Goal: Information Seeking & Learning: Learn about a topic

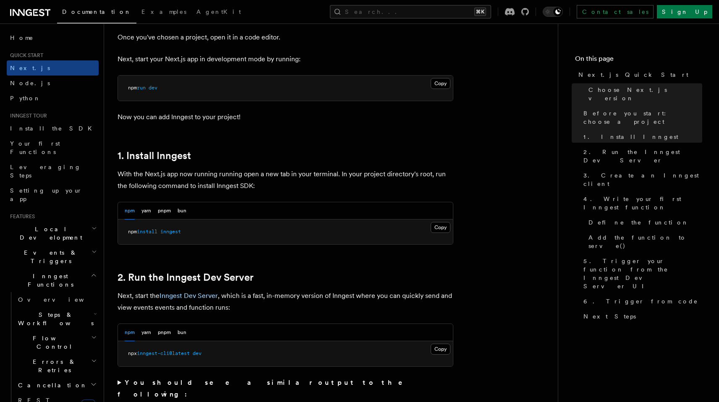
scroll to position [383, 0]
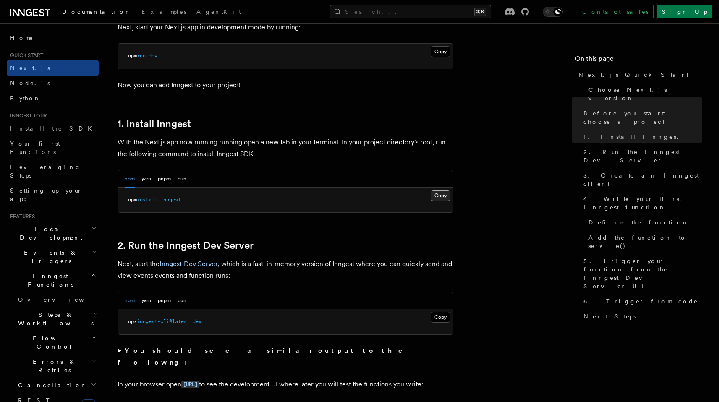
click at [443, 193] on button "Copy Copied" at bounding box center [440, 195] width 20 height 11
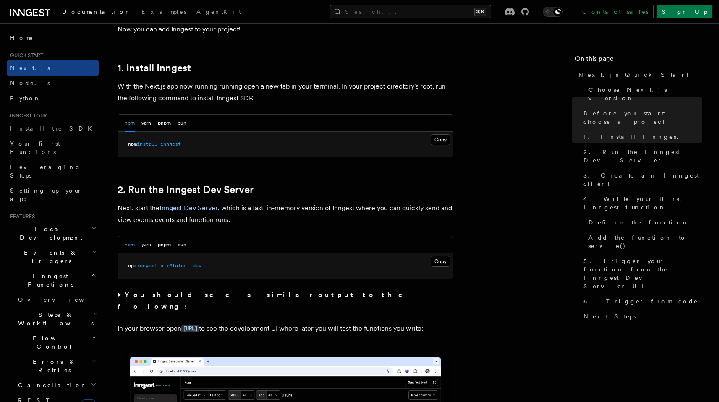
scroll to position [456, 0]
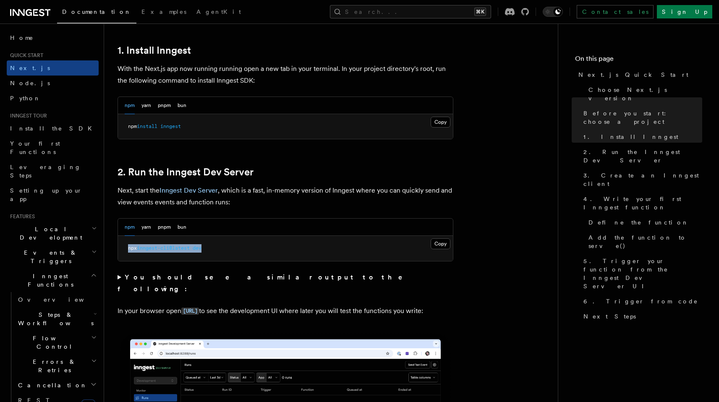
drag, startPoint x: 231, startPoint y: 247, endPoint x: 127, endPoint y: 245, distance: 103.6
click at [127, 245] on pre "npx inngest-cli@latest dev" at bounding box center [285, 248] width 335 height 25
copy span "npx inngest-cli@latest dev"
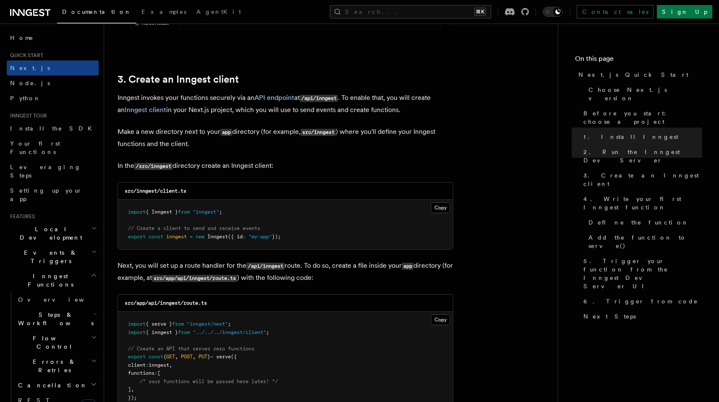
scroll to position [969, 0]
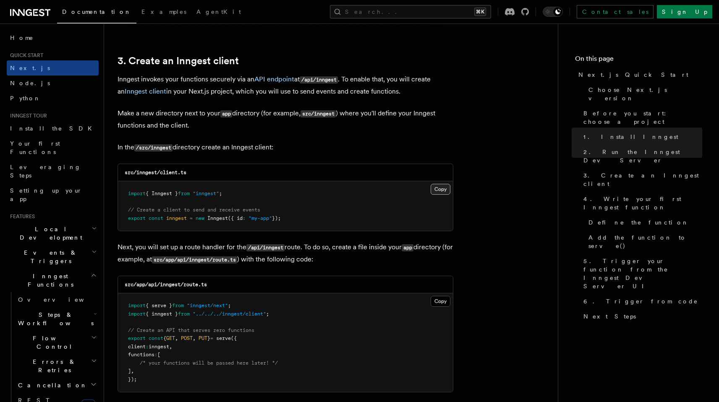
click at [438, 189] on button "Copy Copied" at bounding box center [440, 189] width 20 height 11
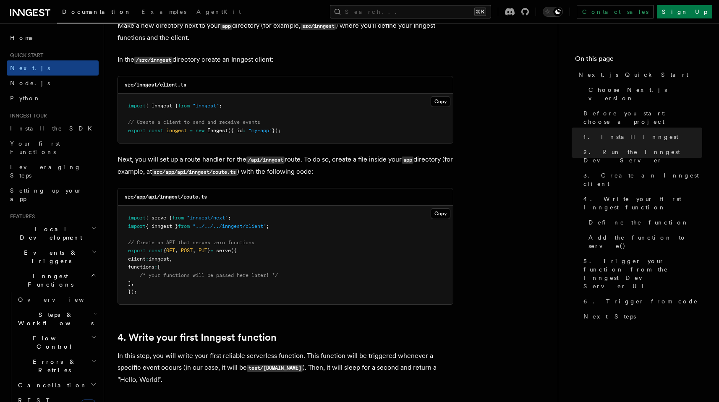
scroll to position [1096, 0]
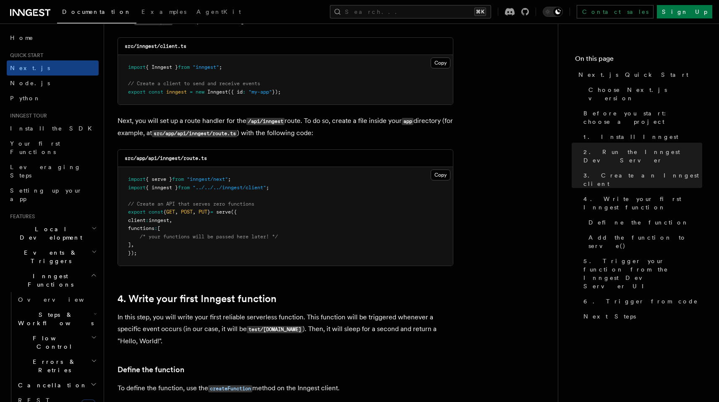
click at [232, 170] on pre "import { serve } from "inngest/next" ; import { inngest } from "../../../innges…" at bounding box center [285, 216] width 335 height 99
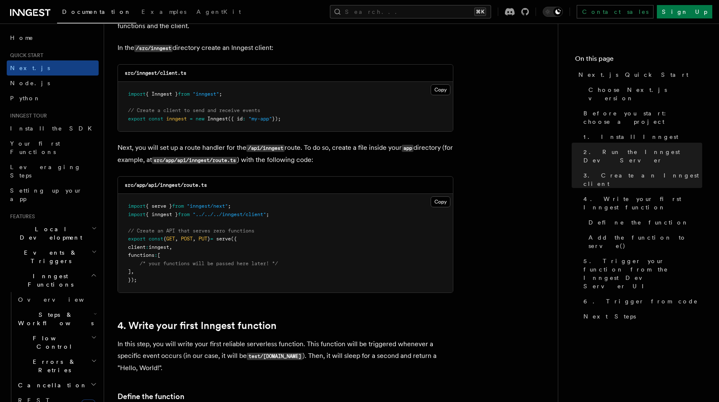
scroll to position [1043, 0]
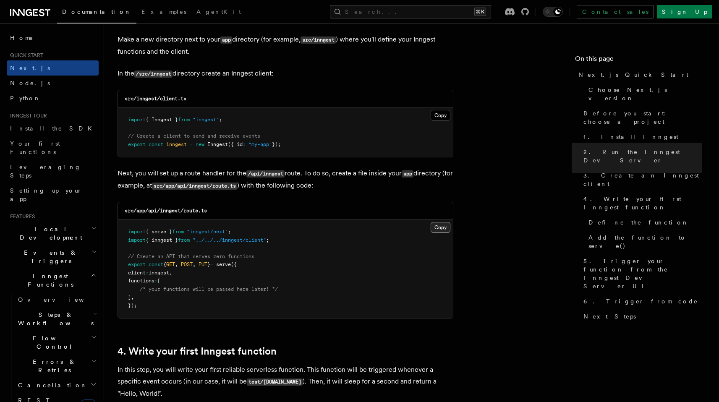
click at [440, 226] on button "Copy Copied" at bounding box center [440, 227] width 20 height 11
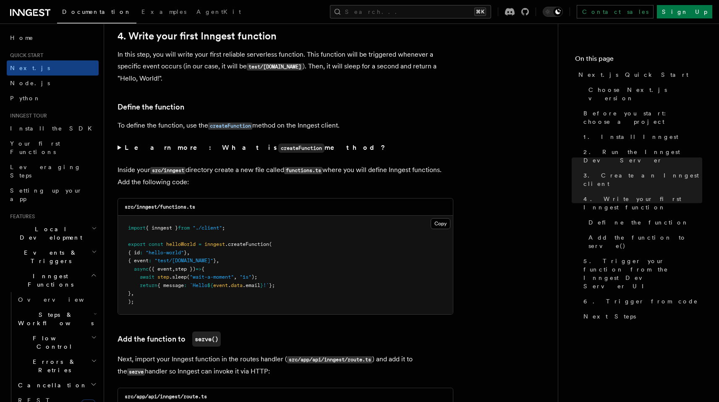
scroll to position [1359, 0]
click at [443, 226] on button "Copy Copied" at bounding box center [440, 223] width 20 height 11
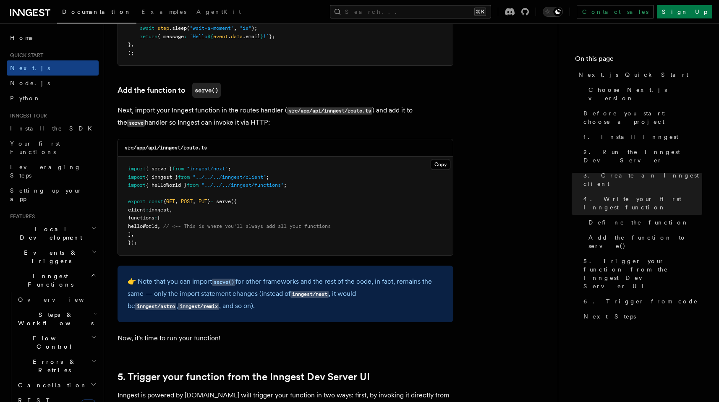
scroll to position [1609, 0]
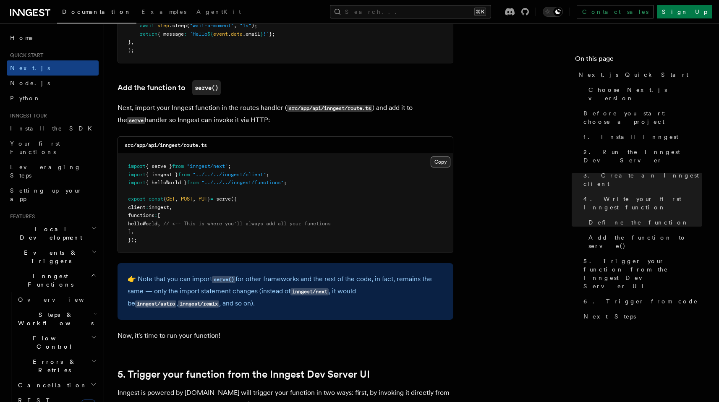
click at [444, 165] on button "Copy Copied" at bounding box center [440, 161] width 20 height 11
drag, startPoint x: 436, startPoint y: 161, endPoint x: 411, endPoint y: 222, distance: 65.6
click at [411, 222] on div "Copy Copied import { serve } from "inngest/next" ; import { inngest } from "../…" at bounding box center [285, 203] width 335 height 99
drag, startPoint x: 306, startPoint y: 182, endPoint x: 230, endPoint y: 182, distance: 75.9
click at [230, 182] on pre "import { serve } from "inngest/next" ; import { inngest } from "../../../innges…" at bounding box center [285, 203] width 335 height 99
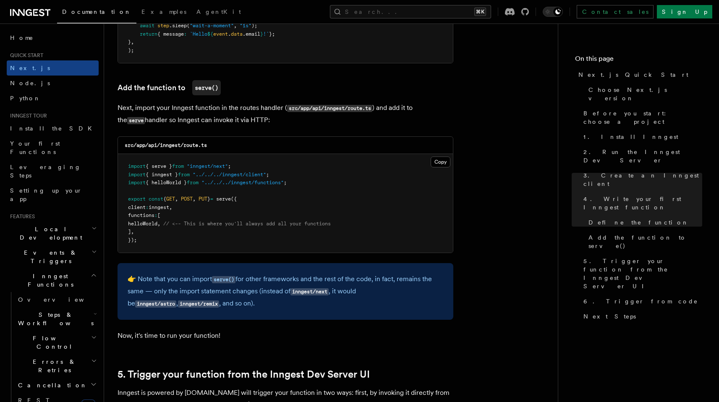
click at [232, 182] on span ""../../../inngest/functions"" at bounding box center [242, 183] width 82 height 6
click at [445, 167] on button "Copy Copied" at bounding box center [440, 161] width 20 height 11
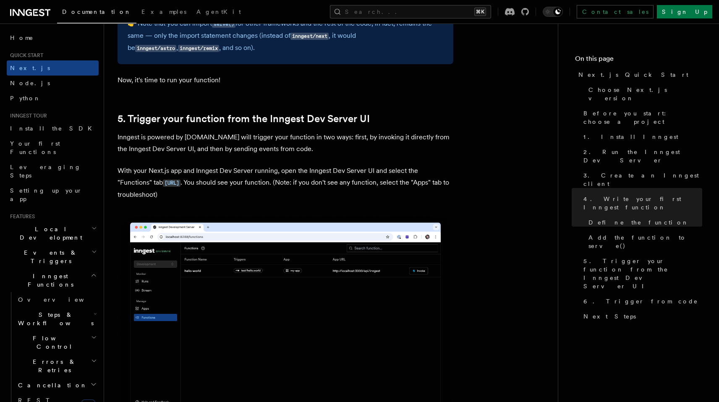
scroll to position [1874, 0]
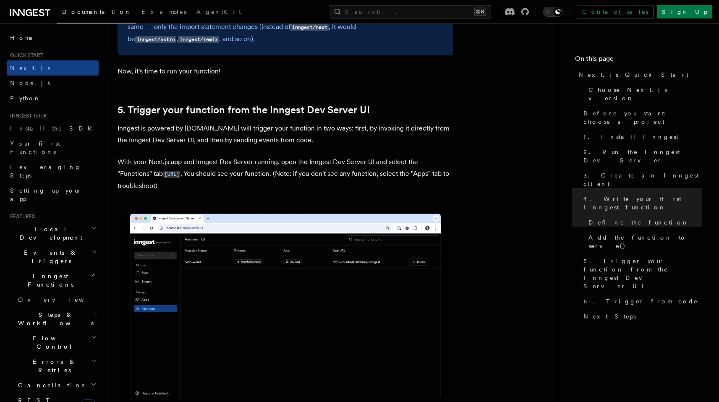
click at [302, 168] on p "With your Next.js app and Inngest Dev Server running, open the Inngest Dev Serv…" at bounding box center [285, 174] width 336 height 36
click at [331, 186] on p "With your Next.js app and Inngest Dev Server running, open the Inngest Dev Serv…" at bounding box center [285, 174] width 336 height 36
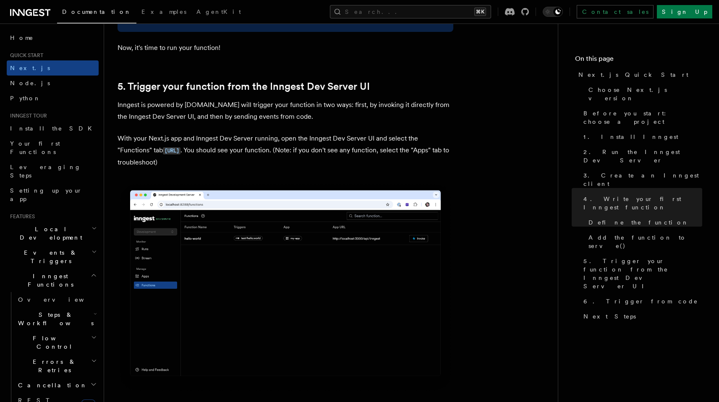
click at [346, 166] on p "With your Next.js app and Inngest Dev Server running, open the Inngest Dev Serv…" at bounding box center [285, 151] width 336 height 36
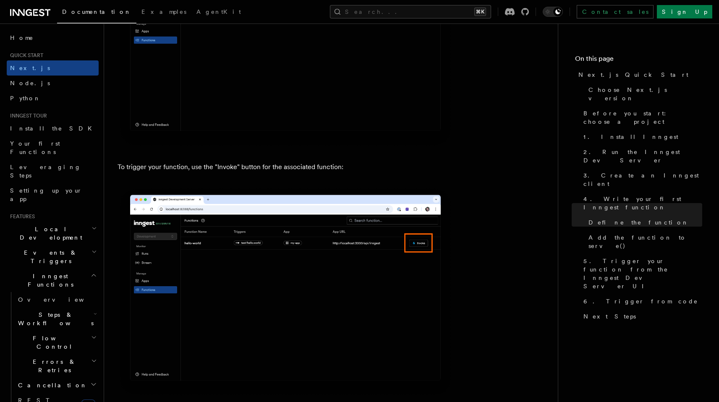
scroll to position [2167, 0]
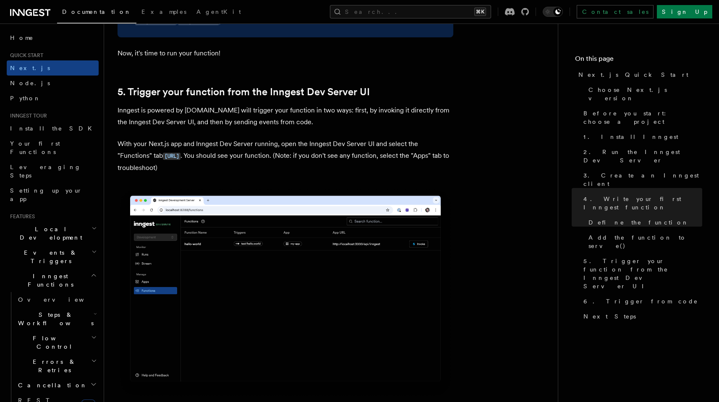
scroll to position [1891, 0]
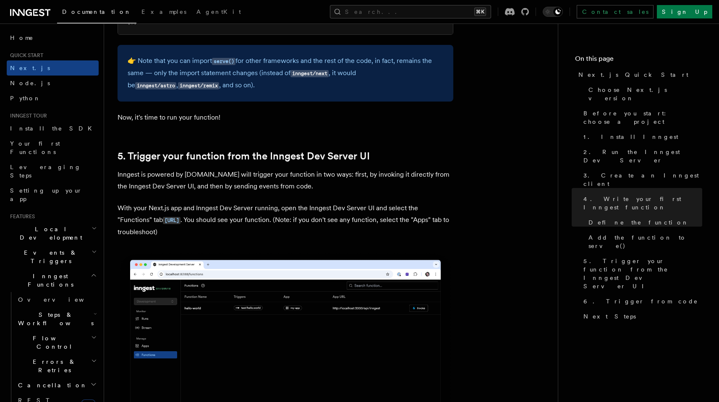
scroll to position [1835, 0]
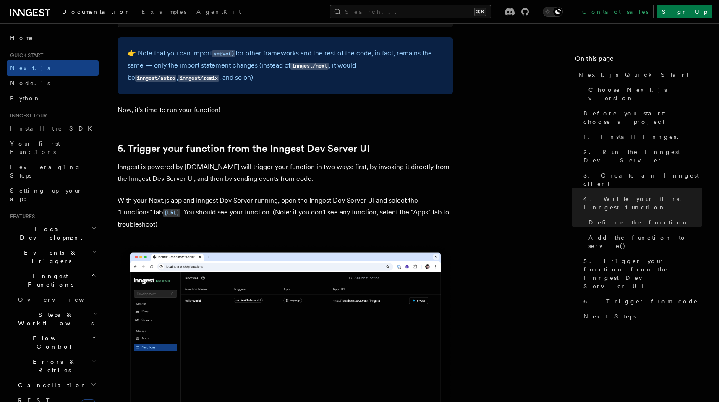
click at [268, 220] on p "With your Next.js app and Inngest Dev Server running, open the Inngest Dev Serv…" at bounding box center [285, 213] width 336 height 36
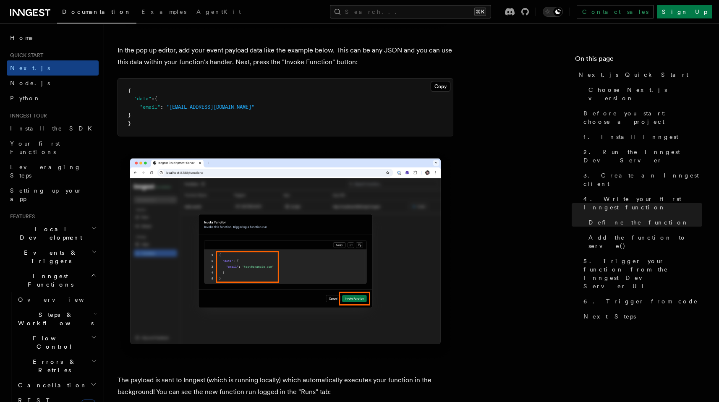
scroll to position [2504, 0]
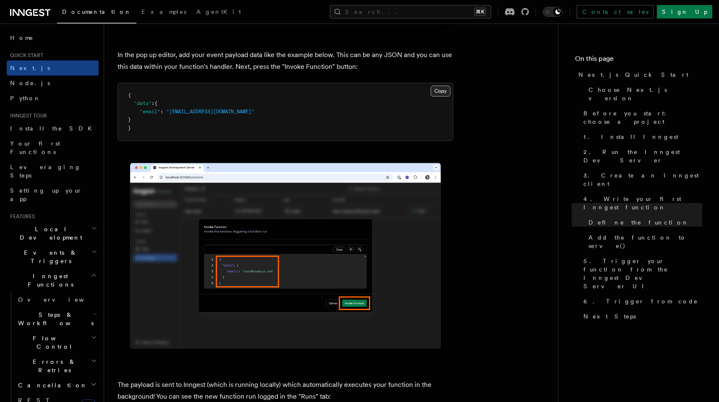
click at [436, 94] on button "Copy Copied" at bounding box center [440, 91] width 20 height 11
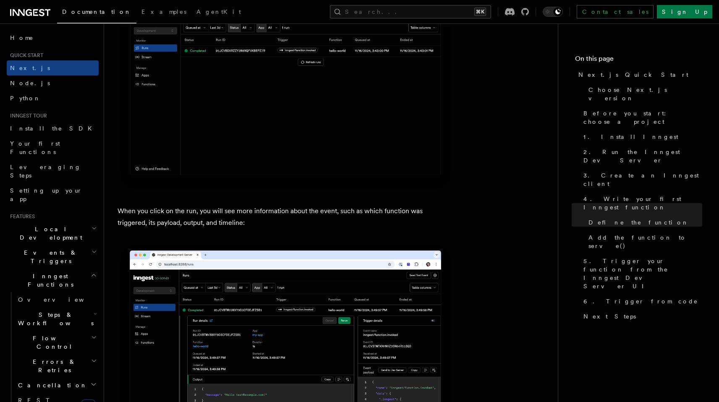
scroll to position [2978, 0]
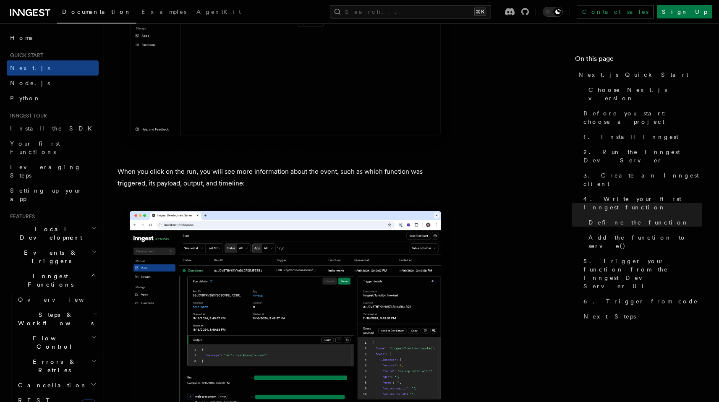
click at [244, 186] on p "When you click on the run, you will see more information about the event, such …" at bounding box center [285, 177] width 336 height 23
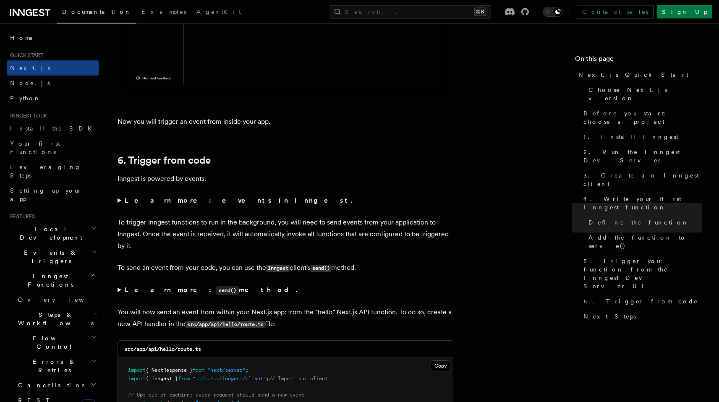
scroll to position [4145, 0]
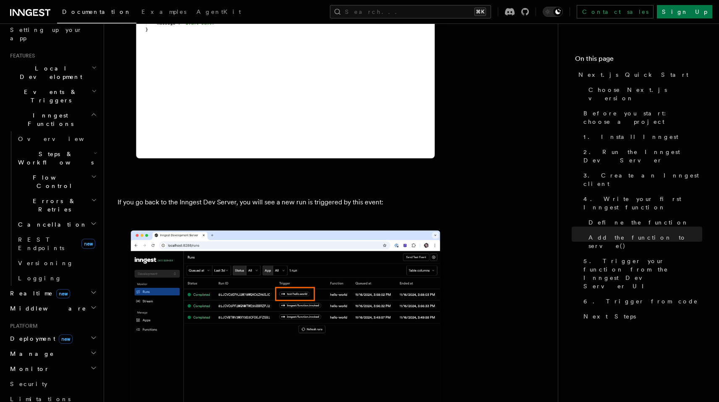
scroll to position [185, 0]
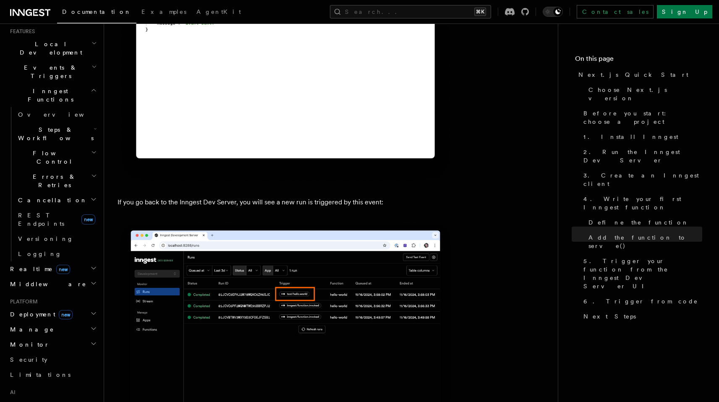
click at [83, 307] on h2 "Deployment new" at bounding box center [53, 314] width 92 height 15
click at [38, 326] on span "Overview" at bounding box center [61, 329] width 86 height 7
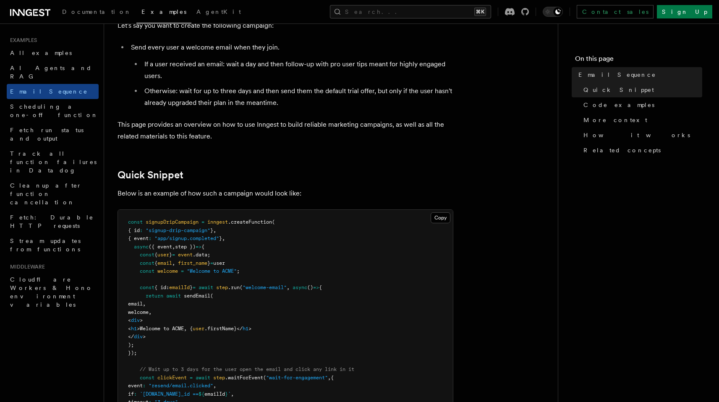
scroll to position [110, 0]
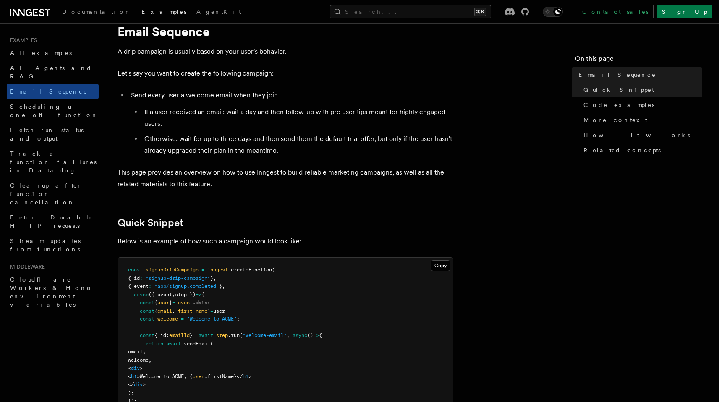
scroll to position [0, 0]
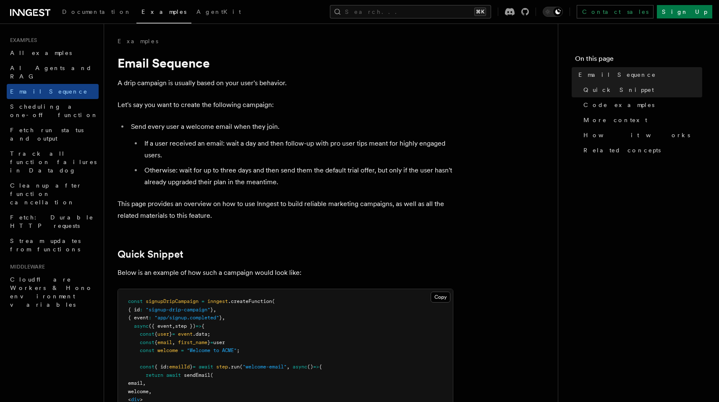
click at [446, 156] on li "If a user received an email: wait a day and then follow-up with pro user tips m…" at bounding box center [297, 149] width 311 height 23
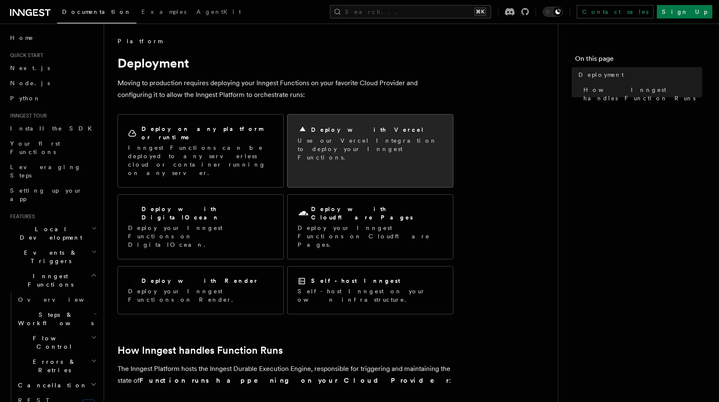
click at [331, 133] on h2 "Deploy with Vercel" at bounding box center [367, 129] width 113 height 8
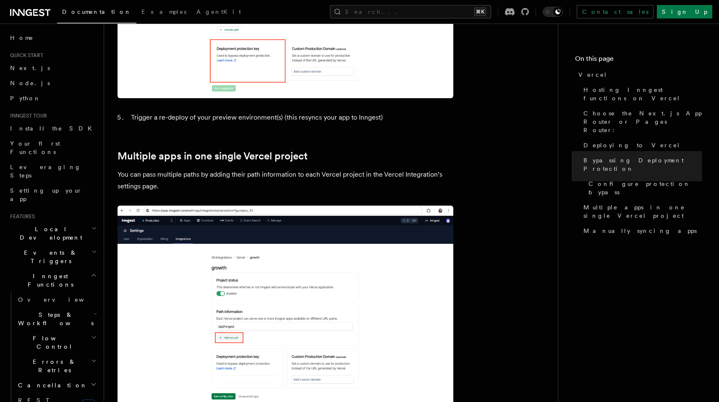
scroll to position [1101, 0]
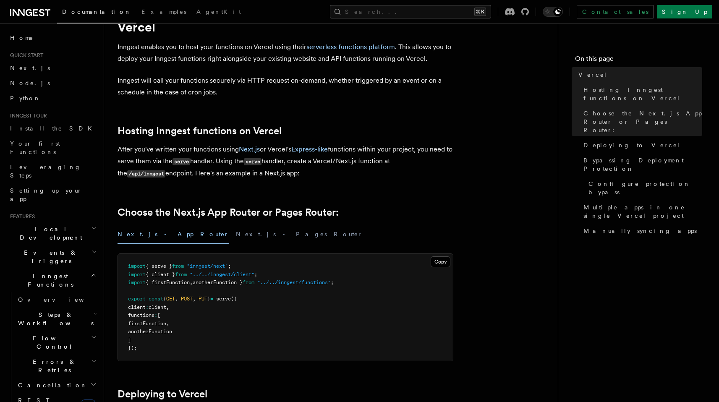
scroll to position [35, 0]
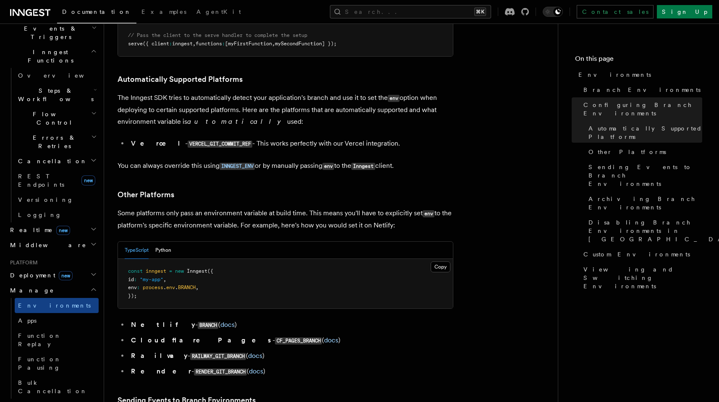
scroll to position [999, 0]
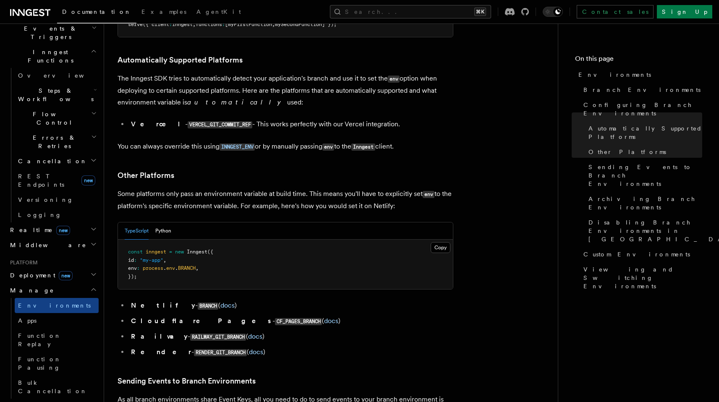
click at [293, 331] on li "Railway - RAILWAY_GIT_BRANCH ( docs )" at bounding box center [290, 337] width 325 height 12
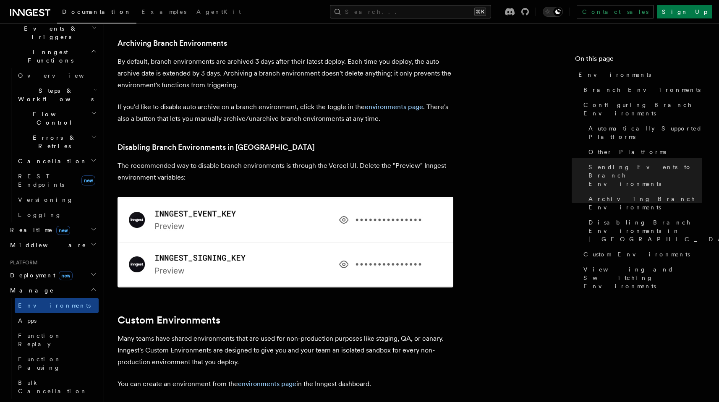
scroll to position [1445, 0]
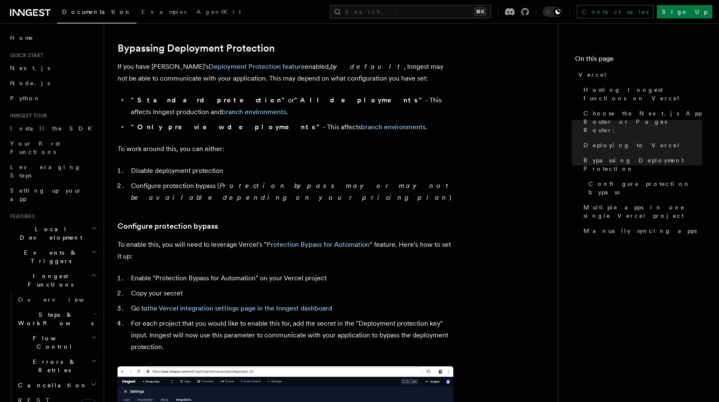
scroll to position [620, 0]
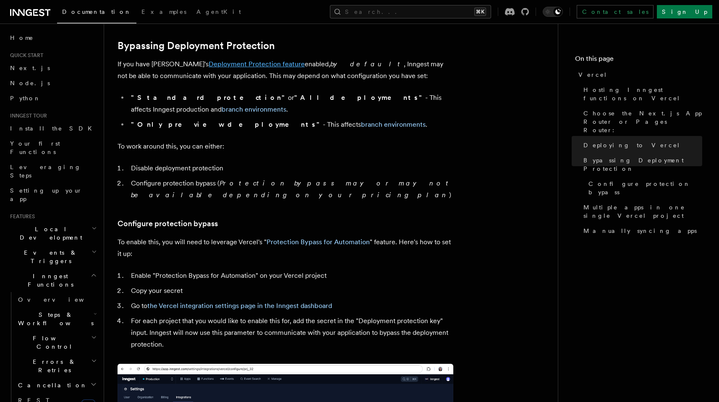
click at [242, 64] on link "Deployment Protection feature" at bounding box center [256, 64] width 96 height 8
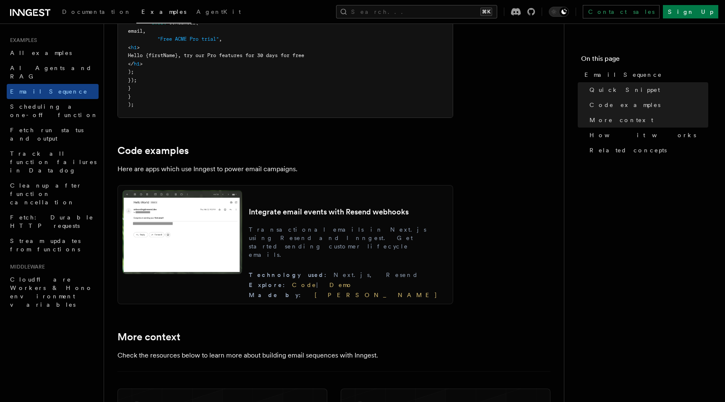
scroll to position [672, 0]
click at [77, 237] on span "Stream updates from functions" at bounding box center [45, 244] width 70 height 15
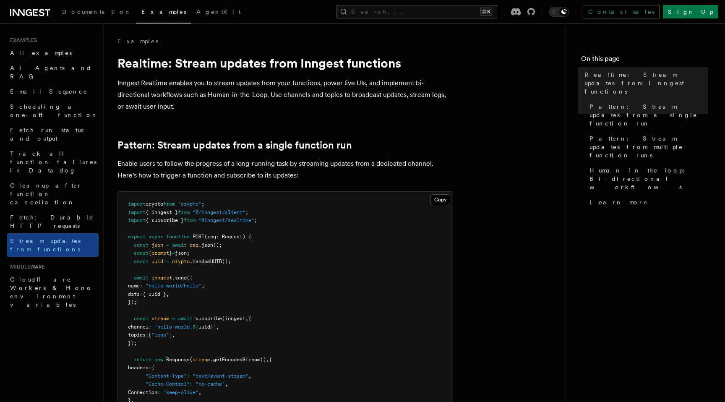
click at [326, 171] on p "Enable users to follow the progress of a long-running task by streaming updates…" at bounding box center [285, 169] width 336 height 23
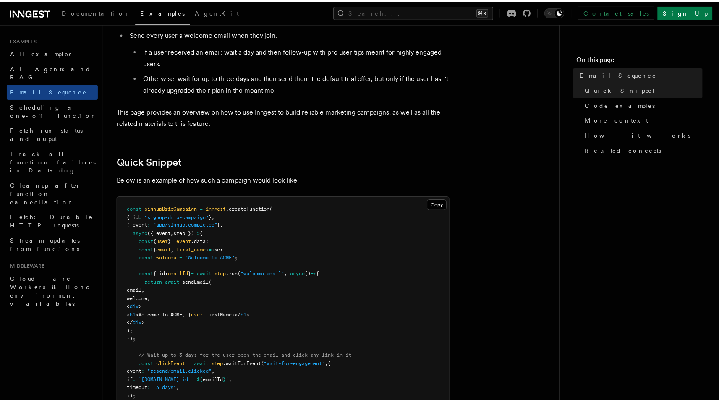
scroll to position [176, 0]
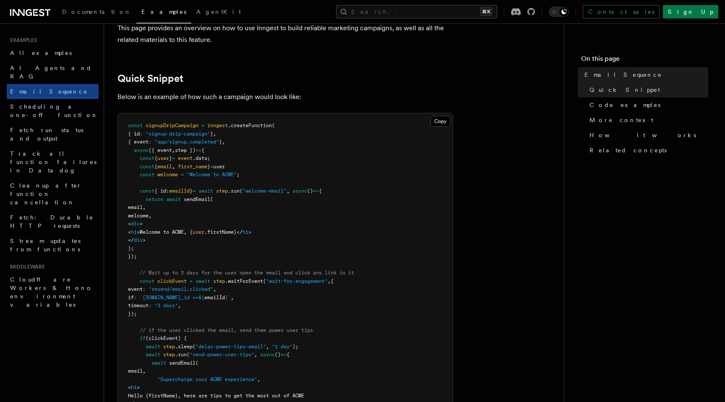
click at [305, 149] on pre "const signupDripCampaign = inngest .createFunction ( { id : "signup-drip-campai…" at bounding box center [285, 363] width 335 height 500
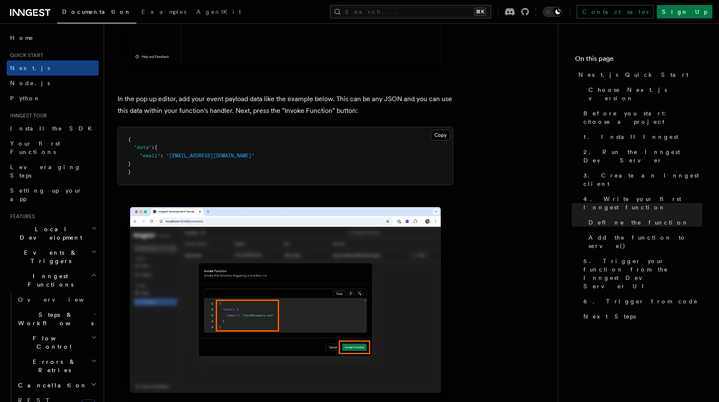
scroll to position [2447, 0]
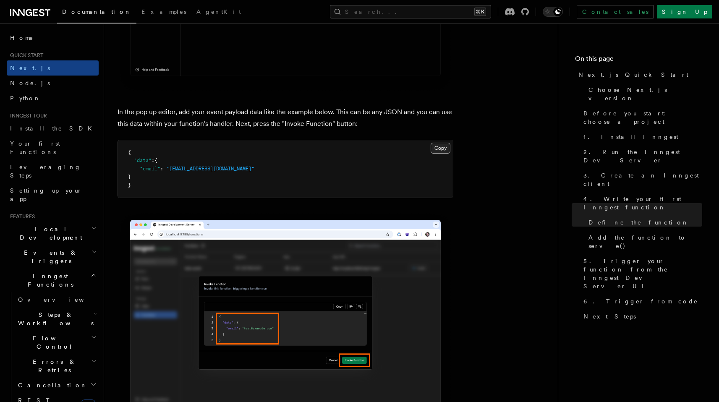
click at [439, 152] on button "Copy Copied" at bounding box center [440, 148] width 20 height 11
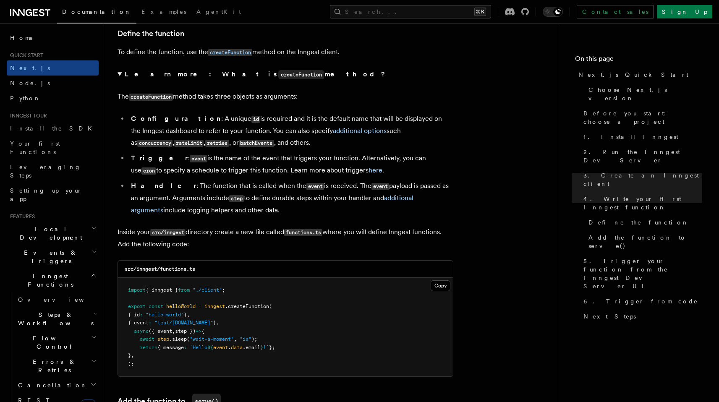
scroll to position [5390, 0]
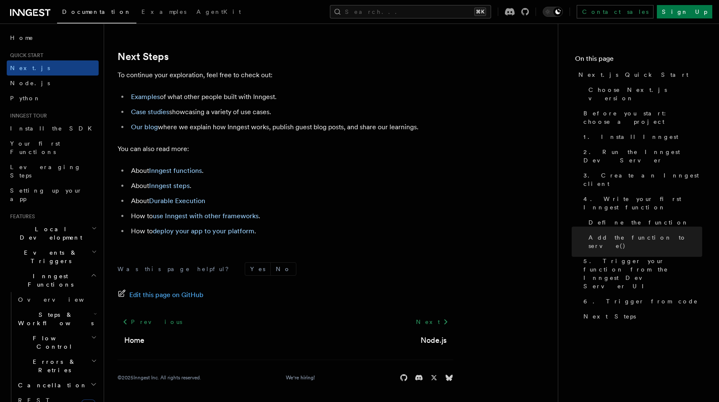
click at [164, 208] on ul "About Inngest functions . About Inngest steps . About Durable Execution How to …" at bounding box center [285, 201] width 336 height 72
click at [167, 201] on link "Durable Execution" at bounding box center [177, 201] width 56 height 8
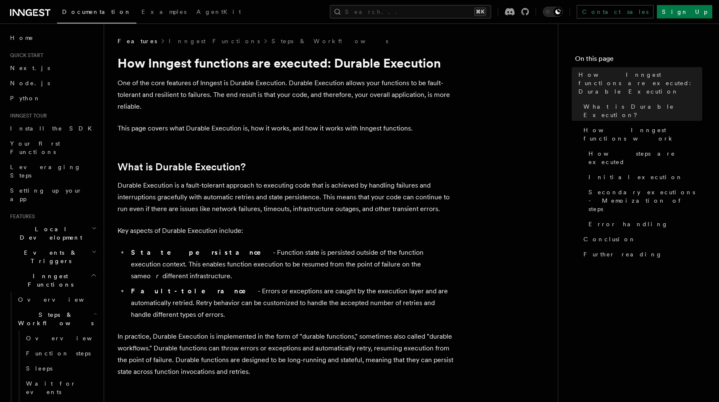
click at [374, 267] on li "State persistance - Function state is persisted outside of the function executi…" at bounding box center [290, 264] width 325 height 35
click at [349, 292] on li "Fault-tolerance - Errors or exceptions are caught by the execution layer and ar…" at bounding box center [290, 302] width 325 height 35
click at [370, 331] on p "In practice, Durable Execution is implemented in the form of "durable functions…" at bounding box center [285, 354] width 336 height 47
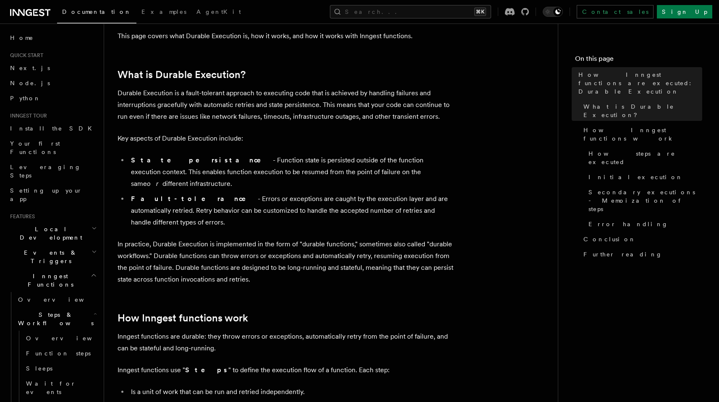
click at [370, 331] on p "Inngest functions are durable: they throw errors or exceptions, automatically r…" at bounding box center [285, 342] width 336 height 23
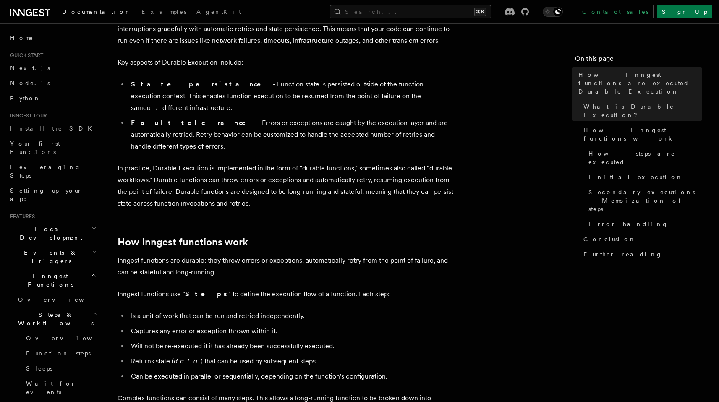
scroll to position [179, 0]
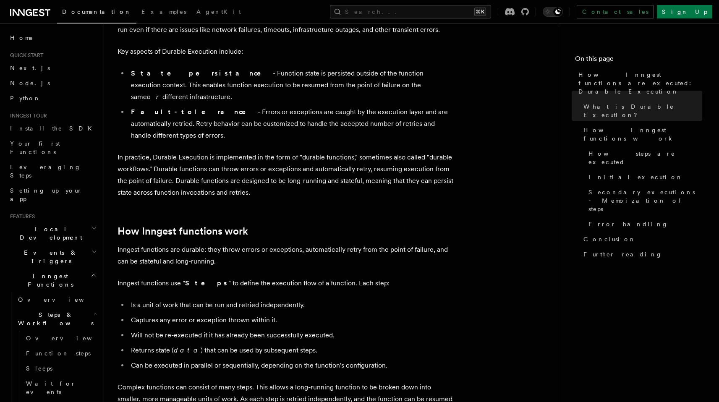
click at [370, 318] on ul "Is a unit of work that can be run and retried independently. Captures any error…" at bounding box center [285, 335] width 336 height 72
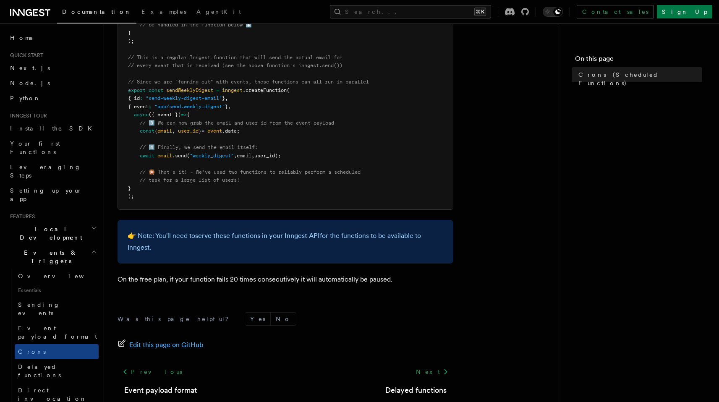
scroll to position [518, 0]
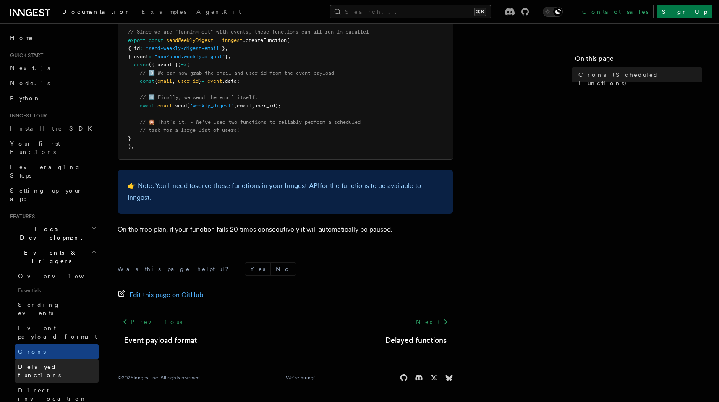
click at [53, 363] on span "Delayed functions" at bounding box center [39, 370] width 43 height 15
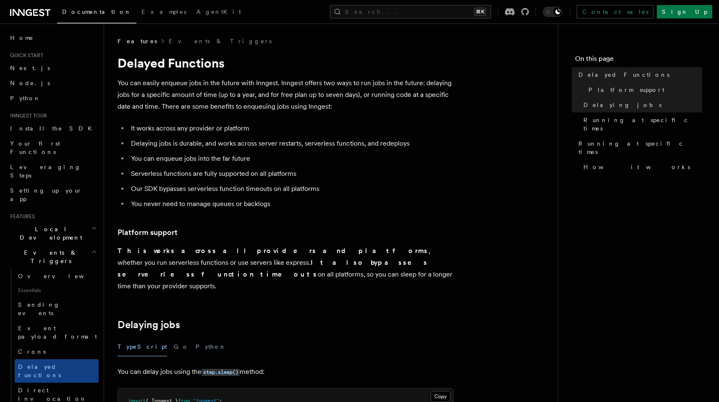
click at [317, 146] on li "Delaying jobs is durable, and works across server restarts, serverless function…" at bounding box center [290, 144] width 325 height 12
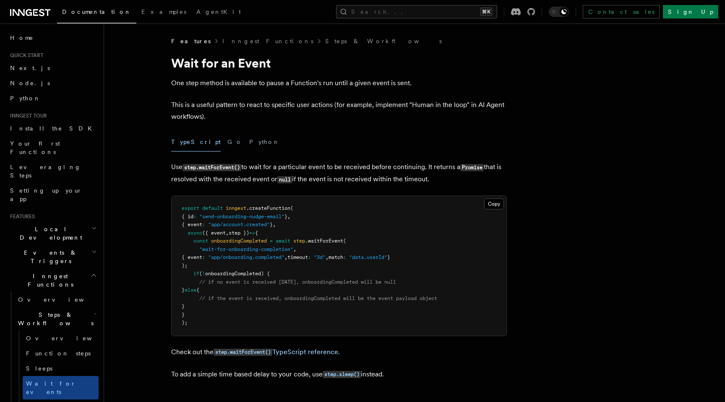
click at [418, 109] on p "This is a useful pattern to react to specific user actions (for example, implem…" at bounding box center [339, 110] width 336 height 23
click at [377, 122] on p "This is a useful pattern to react to specific user actions (for example, implem…" at bounding box center [339, 110] width 336 height 23
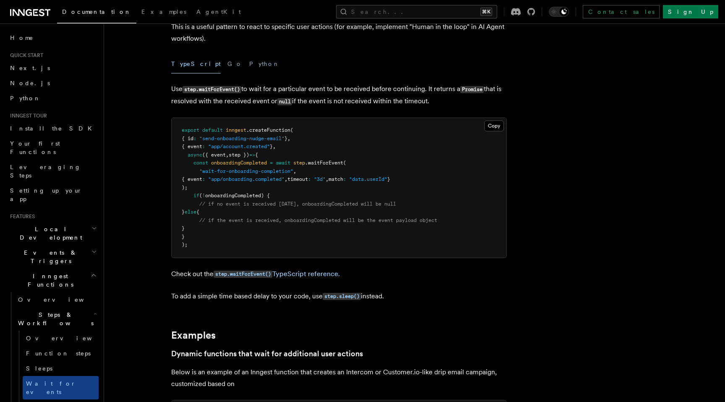
scroll to position [79, 0]
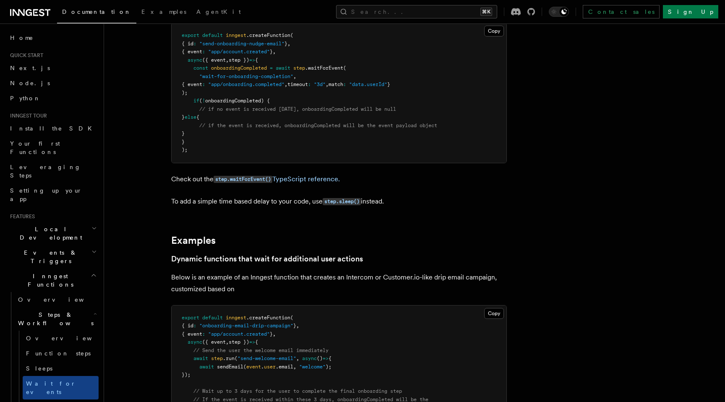
scroll to position [177, 0]
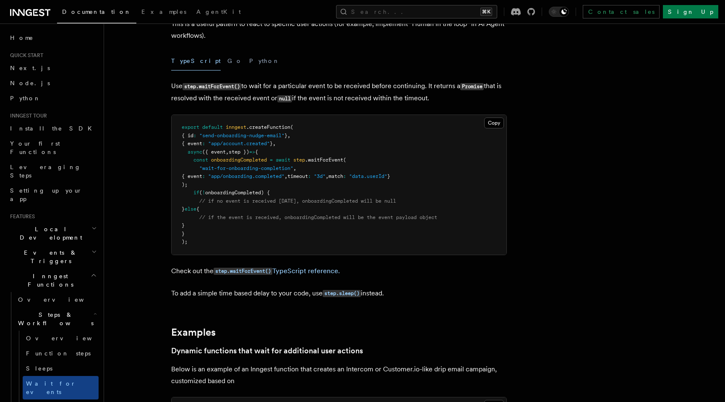
scroll to position [54, 0]
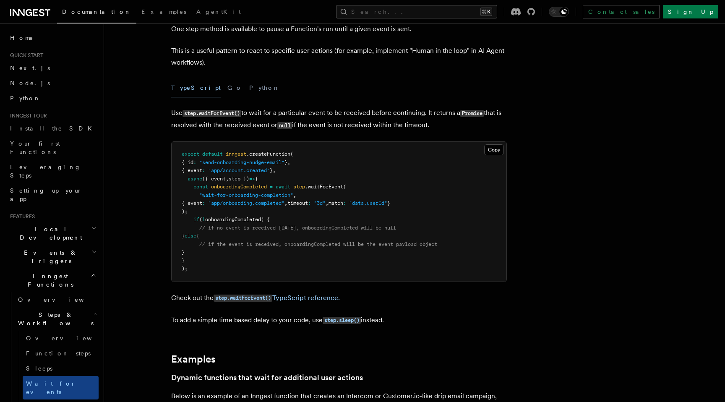
click at [320, 199] on pre "export default inngest .createFunction ( { id : "send-onboarding-nudge-email" }…" at bounding box center [339, 212] width 335 height 140
click at [242, 185] on span "onboardingCompleted" at bounding box center [239, 187] width 56 height 6
drag, startPoint x: 194, startPoint y: 188, endPoint x: 234, endPoint y: 250, distance: 74.1
click at [234, 250] on pre "export default inngest .createFunction ( { id : "send-onboarding-nudge-email" }…" at bounding box center [339, 212] width 335 height 140
copy code "const onboardingCompleted = await step .waitForEvent ( "wait-for-onboarding-com…"
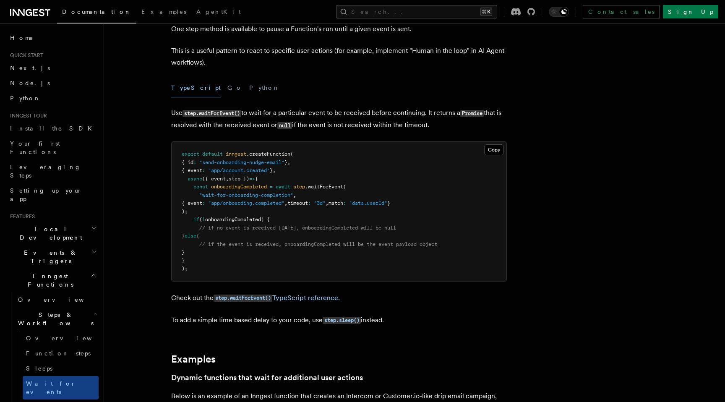
click at [394, 242] on span "// if the event is received, onboardingCompleted will be the event payload obje…" at bounding box center [318, 244] width 238 height 6
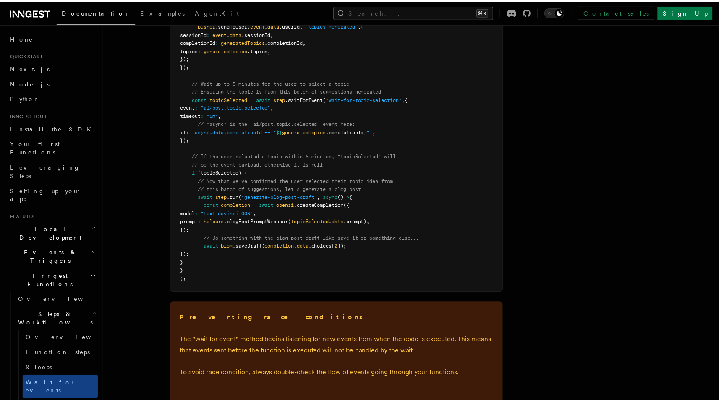
scroll to position [1240, 0]
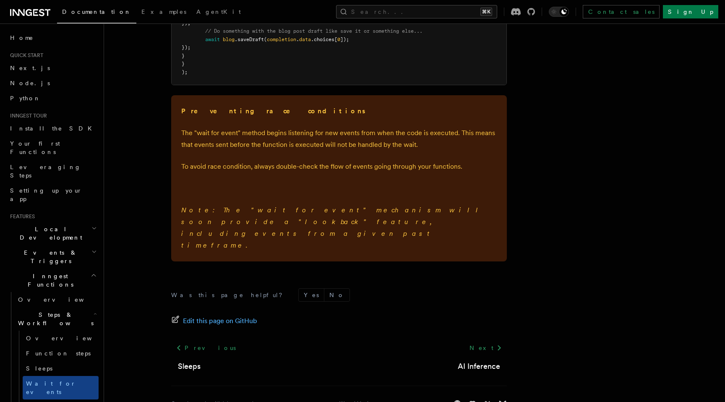
click at [371, 271] on div "Was this page helpful? Yes No Edit this page on GitHub Previous Sleeps Next AI …" at bounding box center [339, 347] width 336 height 153
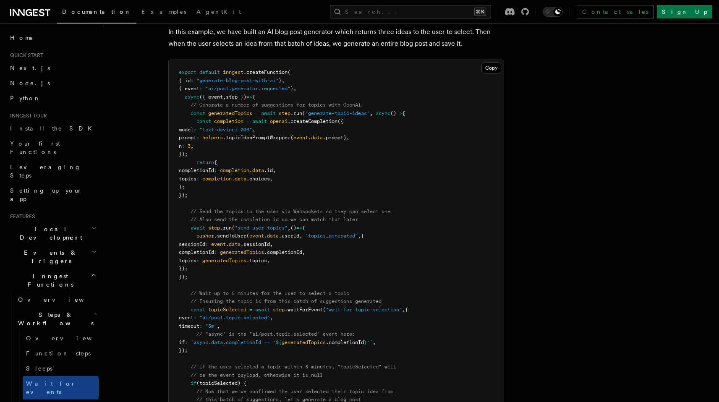
scroll to position [822, 0]
click at [227, 168] on pre "export default inngest .createFunction ( { id : "generate-blog-post-with-ai" } …" at bounding box center [336, 282] width 335 height 442
click at [216, 135] on pre "export default inngest .createFunction ( { id : "generate-blog-post-with-ai" } …" at bounding box center [336, 282] width 335 height 442
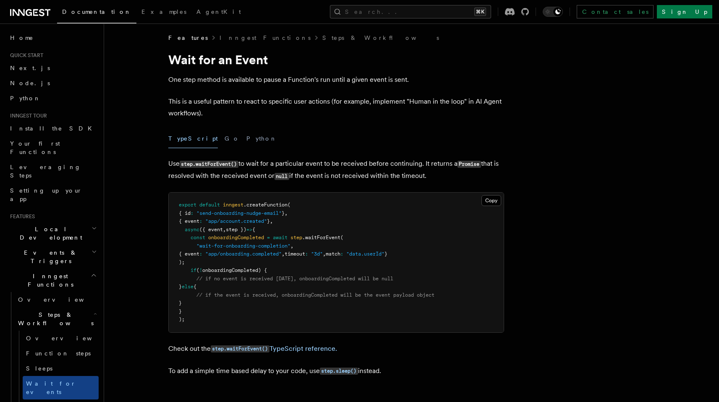
scroll to position [13, 0]
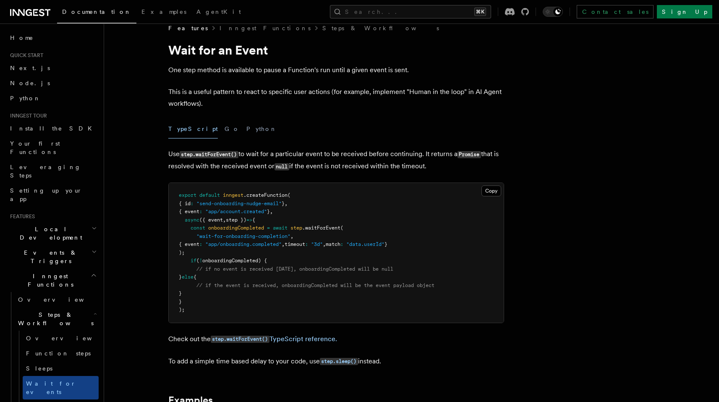
click at [190, 228] on span at bounding box center [185, 228] width 12 height 6
drag, startPoint x: 190, startPoint y: 229, endPoint x: 209, endPoint y: 250, distance: 28.5
click at [209, 250] on pre "export default inngest .createFunction ( { id : "send-onboarding-nudge-email" }…" at bounding box center [336, 253] width 335 height 140
copy code "const onboardingCompleted = await step .waitForEvent ( "wait-for-onboarding-com…"
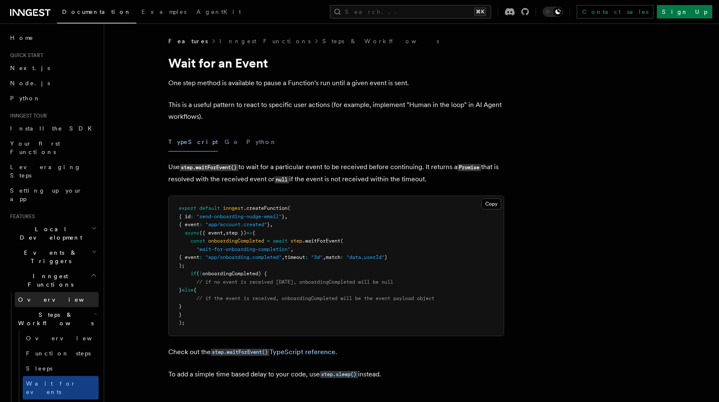
scroll to position [0, 0]
click at [396, 136] on div "TypeScript Go Python" at bounding box center [336, 142] width 336 height 19
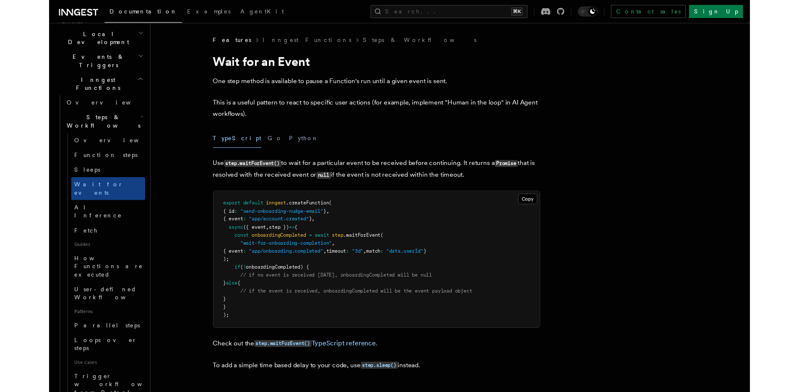
scroll to position [413, 0]
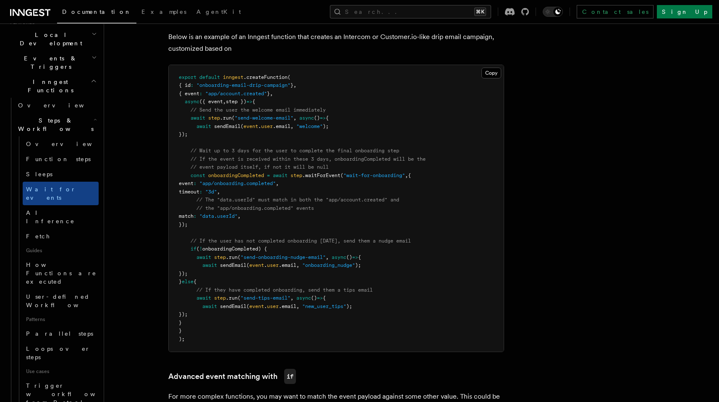
click at [345, 98] on pre "export default inngest .createFunction ( { id : "onboarding-email-drip-campaign…" at bounding box center [336, 208] width 335 height 287
click at [231, 93] on span ""app/account.created"" at bounding box center [236, 94] width 62 height 6
click at [339, 126] on pre "export default inngest .createFunction ( { id : "onboarding-email-drip-campaign…" at bounding box center [336, 208] width 335 height 287
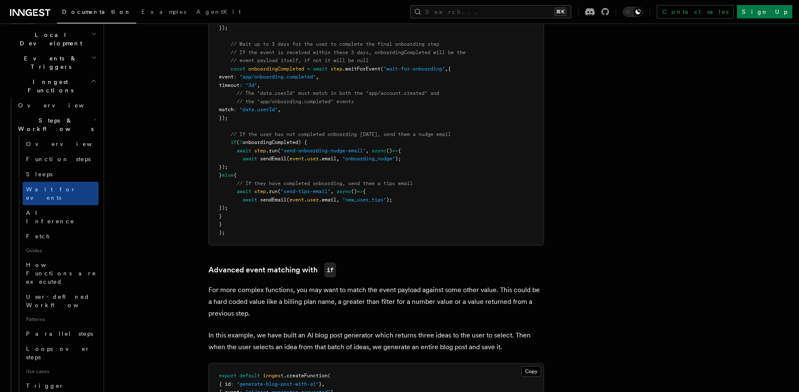
scroll to position [682, 0]
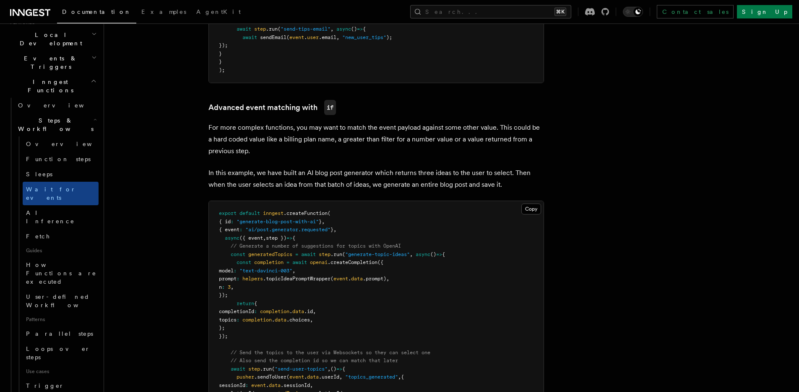
click at [202, 127] on article "Features Inngest Functions Steps & Workflows Wait for an Event One step method …" at bounding box center [429, 169] width 625 height 1628
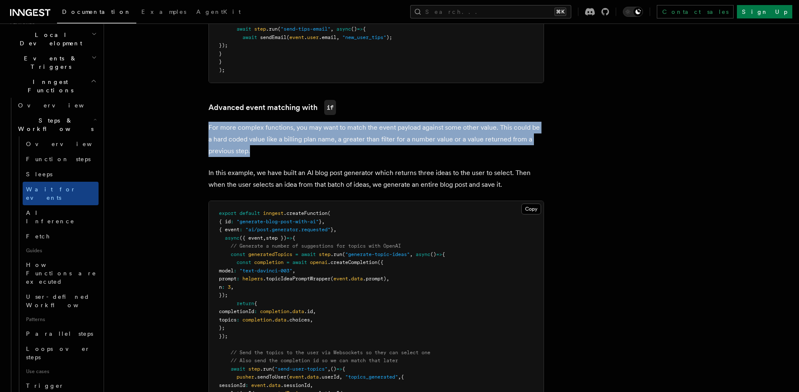
drag, startPoint x: 206, startPoint y: 122, endPoint x: 282, endPoint y: 146, distance: 80.3
click at [282, 146] on article "Features Inngest Functions Steps & Workflows Wait for an Event One step method …" at bounding box center [429, 169] width 625 height 1628
click at [282, 146] on p "For more complex functions, you may want to match the event payload against som…" at bounding box center [376, 139] width 336 height 35
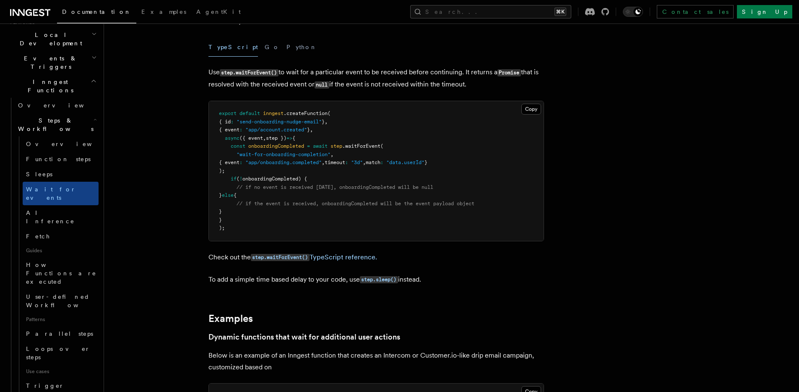
scroll to position [0, 0]
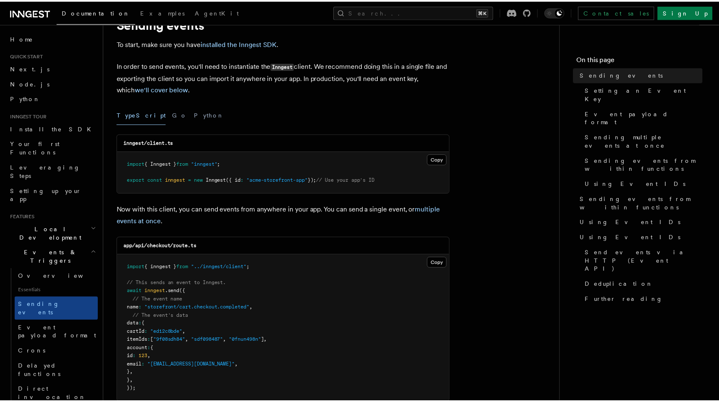
scroll to position [27, 0]
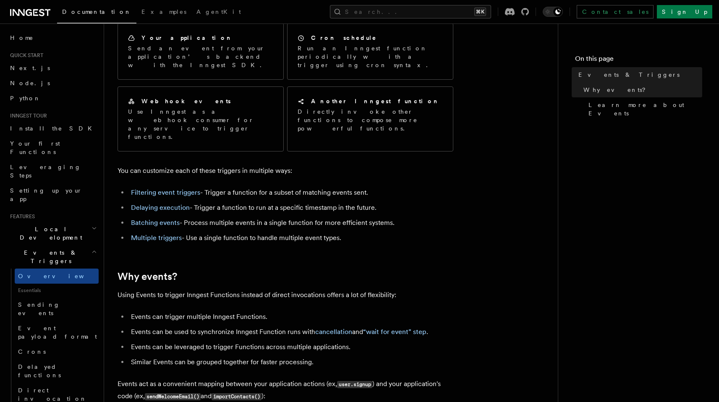
scroll to position [80, 0]
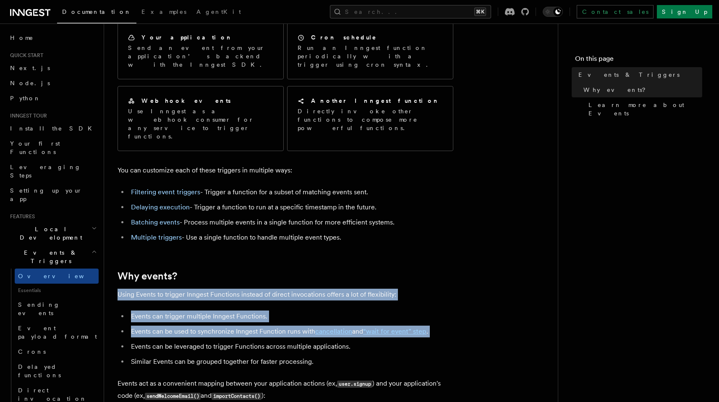
drag, startPoint x: 273, startPoint y: 284, endPoint x: 272, endPoint y: 312, distance: 28.5
click at [272, 312] on ul "Events can trigger multiple Inngest Functions. Events can be used to synchroniz…" at bounding box center [285, 338] width 336 height 57
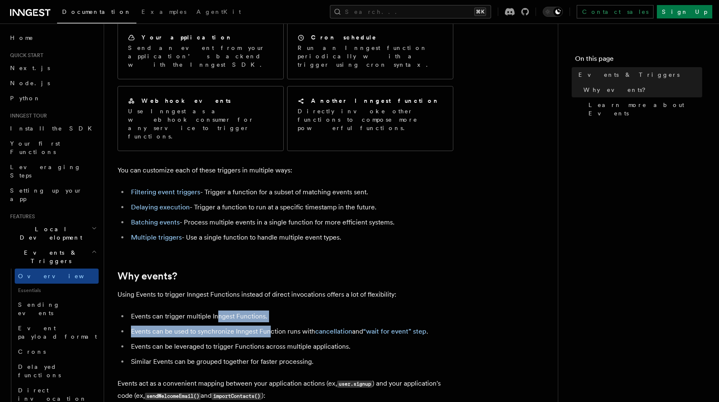
drag, startPoint x: 268, startPoint y: 310, endPoint x: 216, endPoint y: 289, distance: 55.6
click at [216, 310] on ul "Events can trigger multiple Inngest Functions. Events can be used to synchroniz…" at bounding box center [285, 338] width 336 height 57
click at [216, 310] on li "Events can trigger multiple Inngest Functions." at bounding box center [290, 316] width 325 height 12
click at [224, 326] on li "Events can be used to synchronize Inngest Function runs with cancellation and “…" at bounding box center [290, 332] width 325 height 12
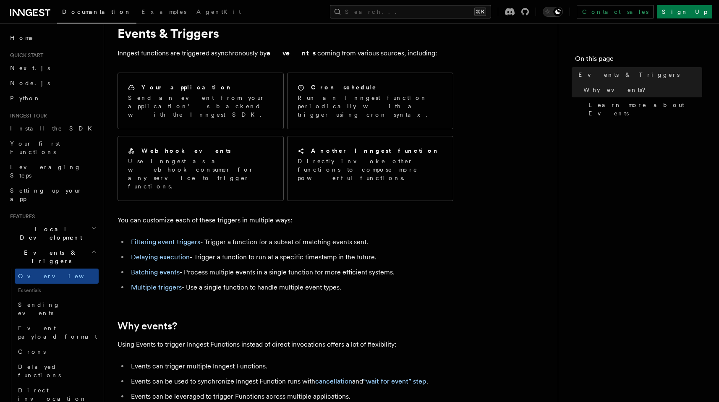
scroll to position [0, 0]
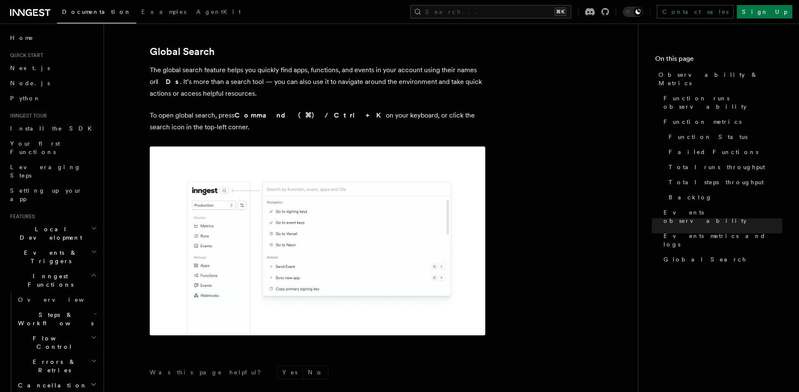
scroll to position [2786, 0]
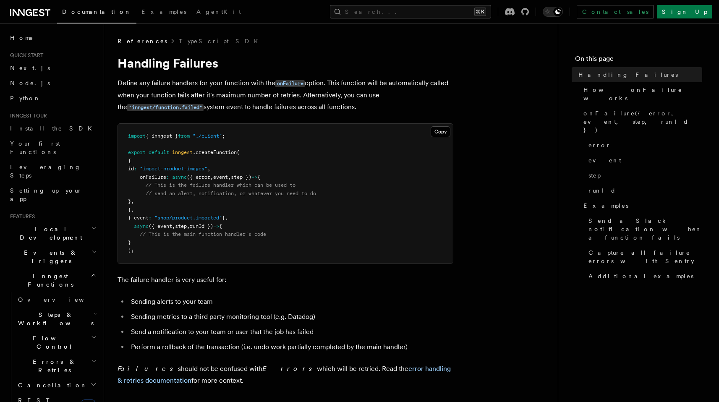
click at [301, 207] on pre "import { inngest } from "./client" ; export default inngest .createFunction ( {…" at bounding box center [285, 194] width 335 height 140
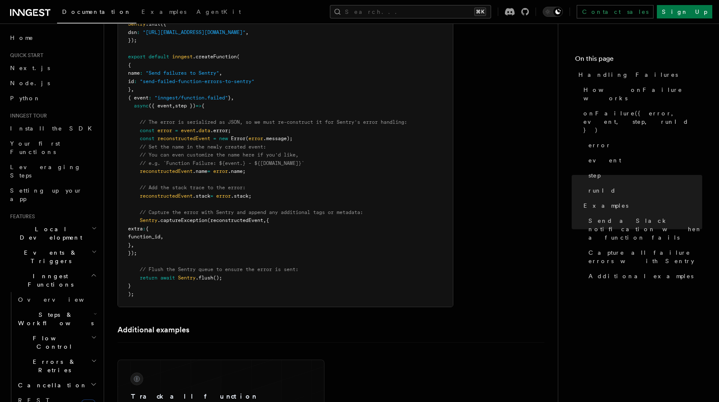
scroll to position [1457, 0]
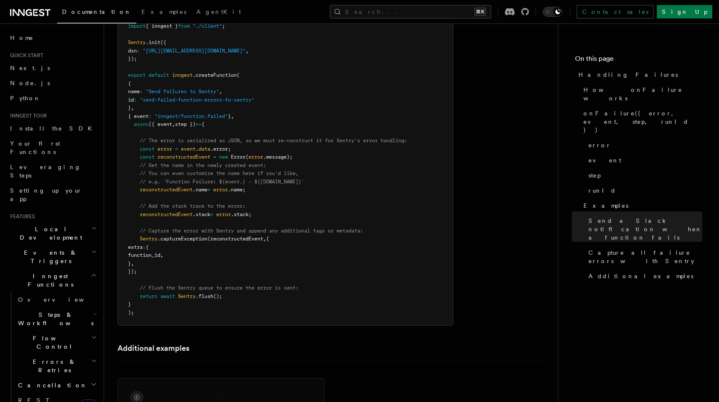
click at [324, 190] on pre "import * as Sentry from "@sentry/node" ; import { inngest } from "./client" ; S…" at bounding box center [285, 166] width 335 height 320
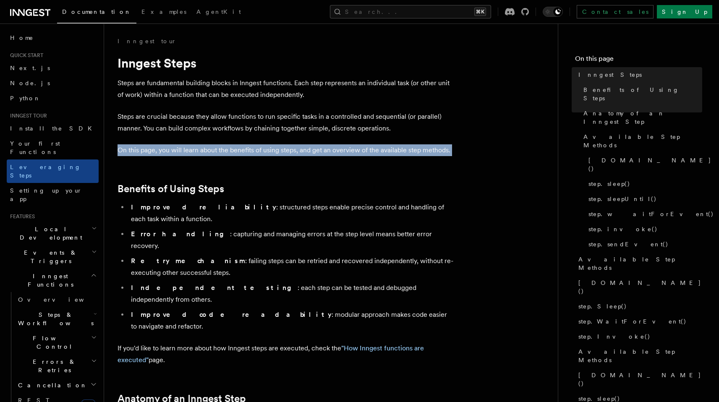
drag, startPoint x: 263, startPoint y: 138, endPoint x: 299, endPoint y: 161, distance: 42.1
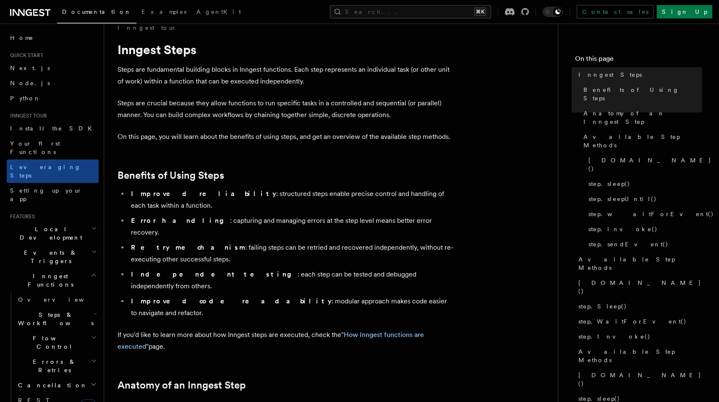
scroll to position [21, 0]
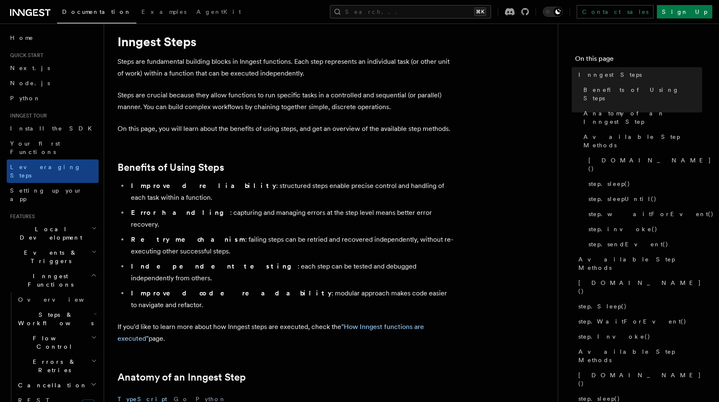
click at [289, 234] on li "Retry mechanism : failing steps can be retried and recovered independently, wit…" at bounding box center [290, 245] width 325 height 23
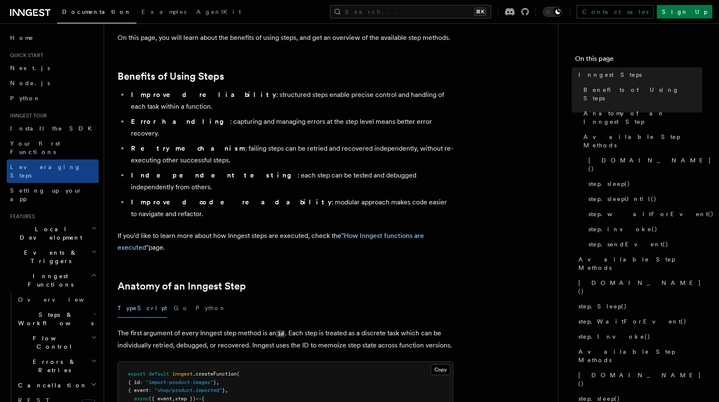
scroll to position [228, 0]
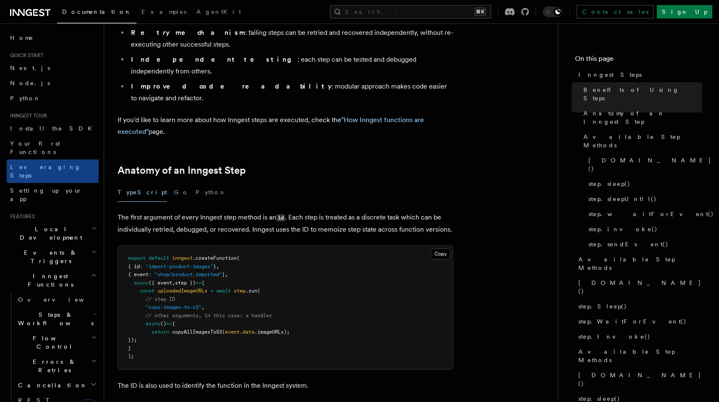
drag, startPoint x: 139, startPoint y: 242, endPoint x: 167, endPoint y: 293, distance: 58.6
click at [167, 293] on pre "export default inngest .createFunction ( { id : "import-product-images" } , { e…" at bounding box center [285, 307] width 335 height 123
copy code "const uploadedImageURLs = await step .run ( // step ID "copy-images-to-s3" , //…"
click at [310, 246] on pre "export default inngest .createFunction ( { id : "import-product-images" } , { e…" at bounding box center [285, 307] width 335 height 123
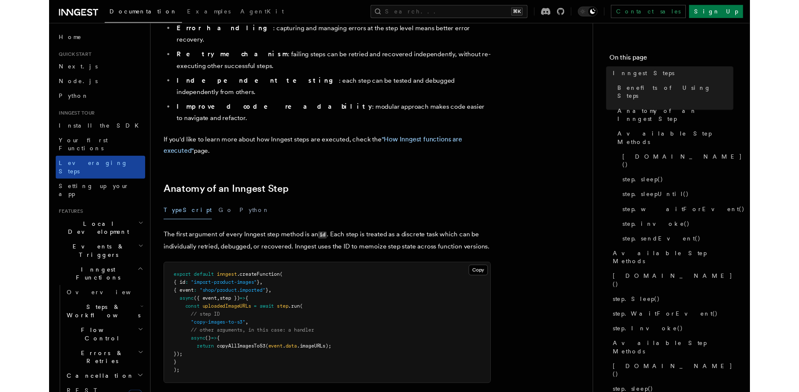
scroll to position [206, 0]
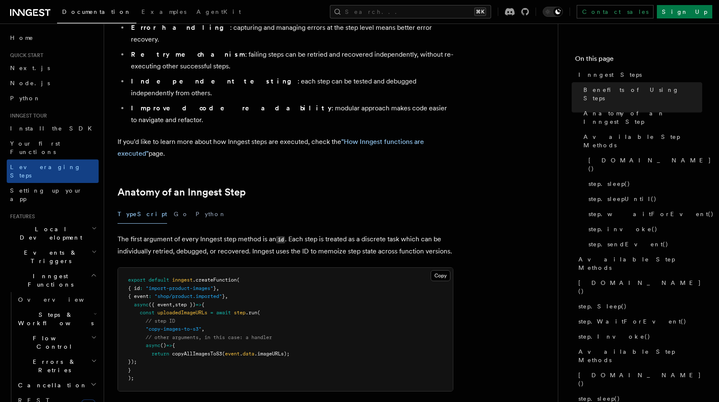
click at [438, 136] on p "If you'd like to learn more about how Inngest steps are executed, check the "Ho…" at bounding box center [285, 147] width 336 height 23
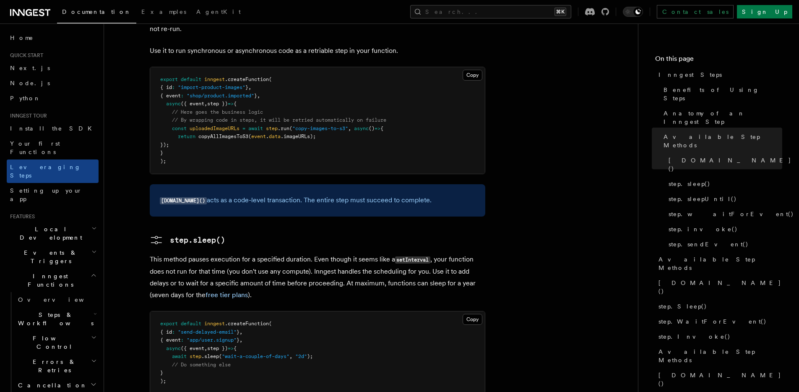
scroll to position [917, 0]
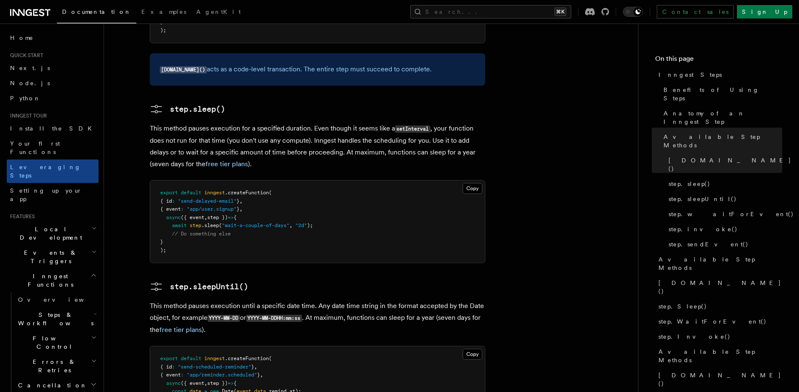
click at [539, 191] on article "Inngest tour Inngest Steps Steps are fundamental building blocks in Inngest fun…" at bounding box center [370, 237] width 507 height 2235
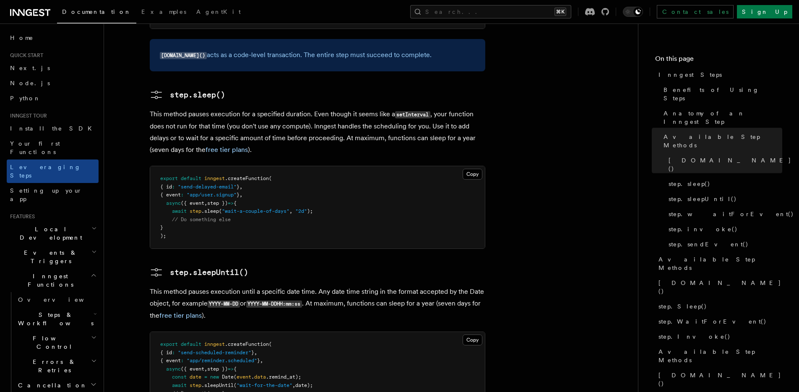
scroll to position [933, 0]
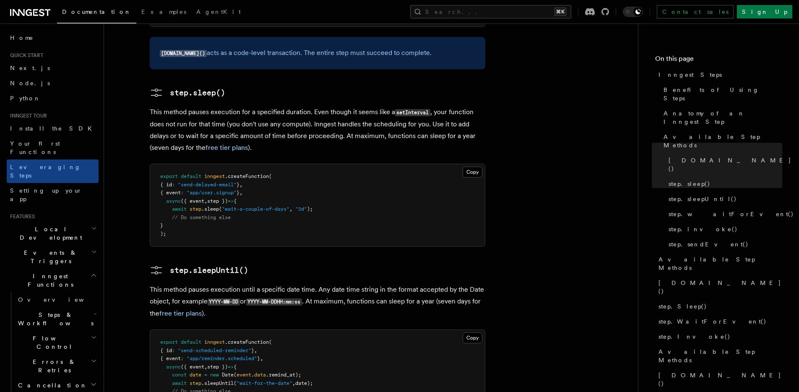
click at [540, 191] on article "Inngest tour Inngest Steps Steps are fundamental building blocks in Inngest fun…" at bounding box center [370, 221] width 507 height 2235
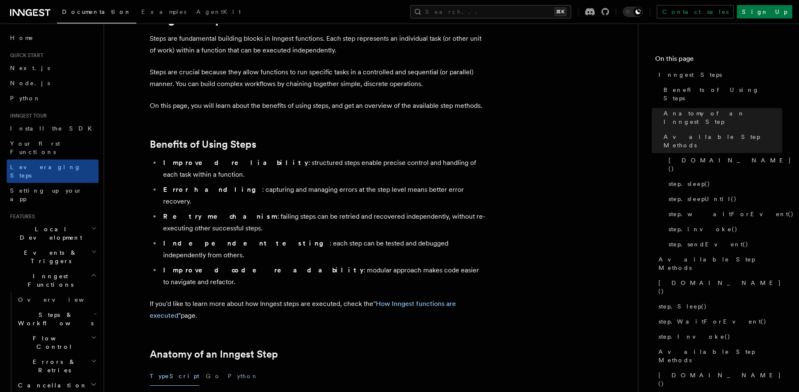
scroll to position [0, 0]
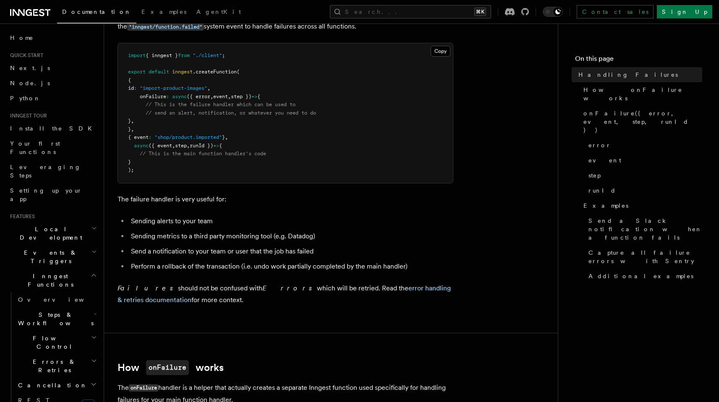
scroll to position [496, 0]
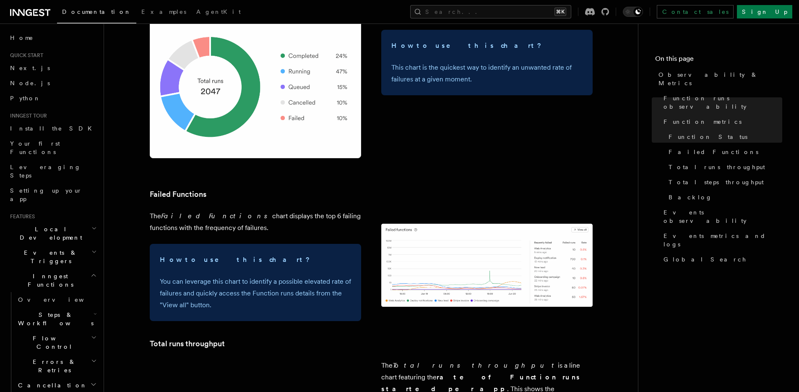
scroll to position [990, 0]
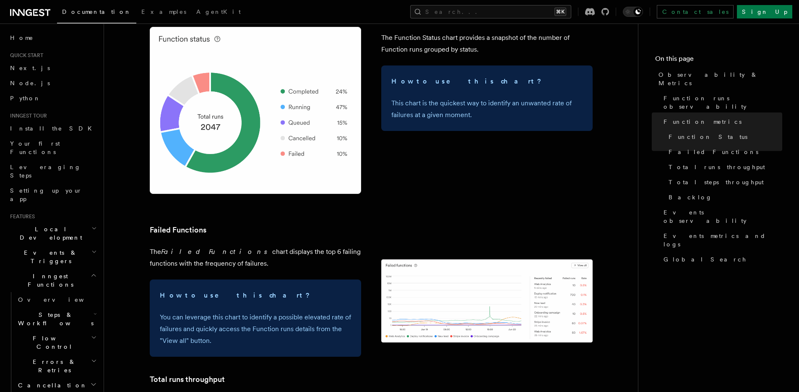
scroll to position [885, 0]
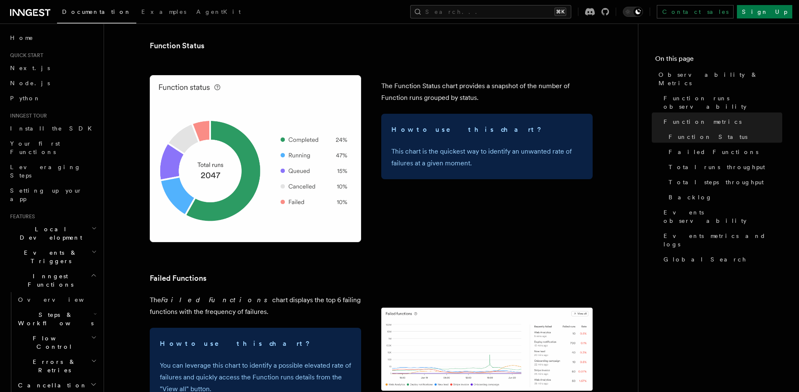
click at [437, 181] on div "The Function Status chart provides a snapshot of the number of Function runs gr…" at bounding box center [486, 126] width 211 height 128
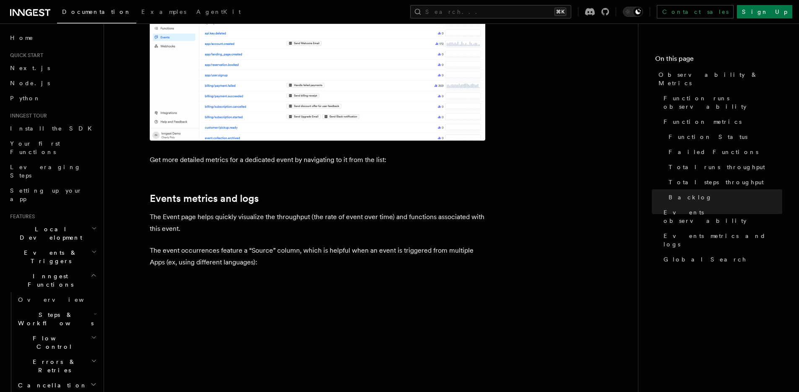
scroll to position [2187, 0]
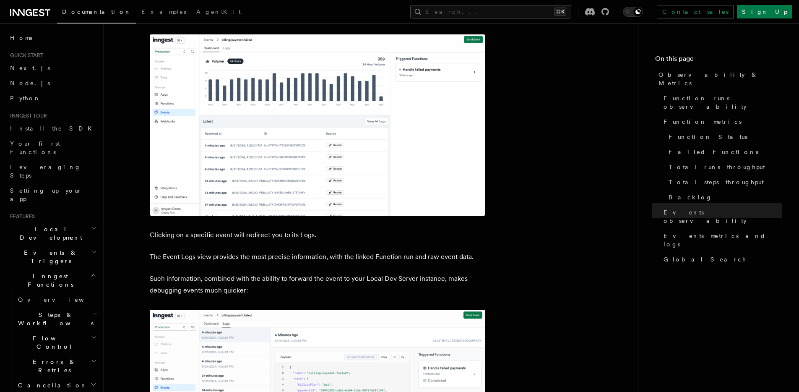
drag, startPoint x: 294, startPoint y: 194, endPoint x: 354, endPoint y: 205, distance: 61.4
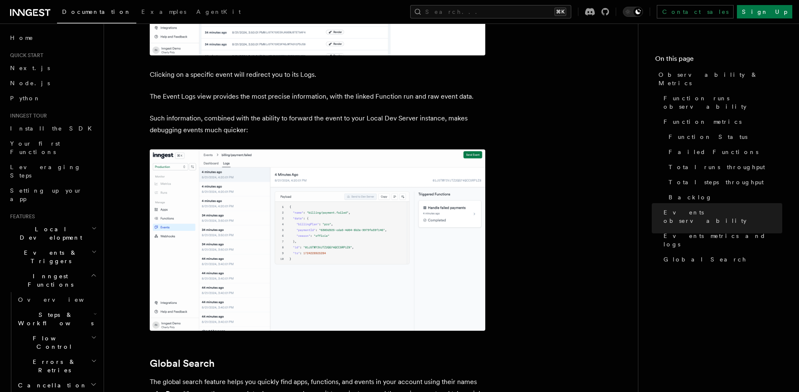
scroll to position [2603, 0]
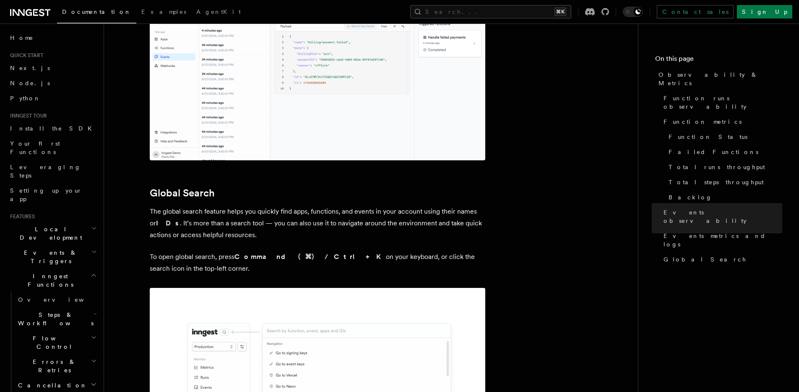
click at [350, 251] on p "To open global search, press Command (⌘) / Ctrl + K on your keyboard, or click …" at bounding box center [318, 262] width 336 height 23
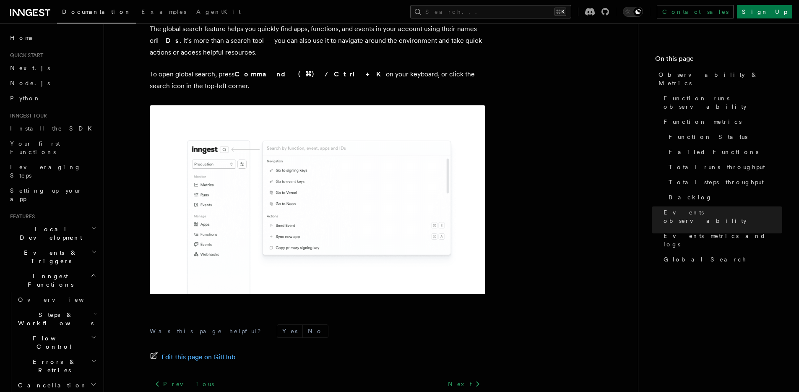
scroll to position [2786, 0]
